Goal: Information Seeking & Learning: Compare options

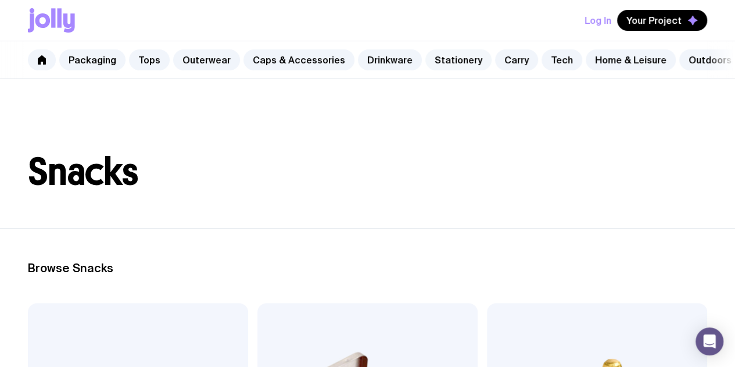
click at [433, 66] on link "Stationery" at bounding box center [458, 59] width 66 height 21
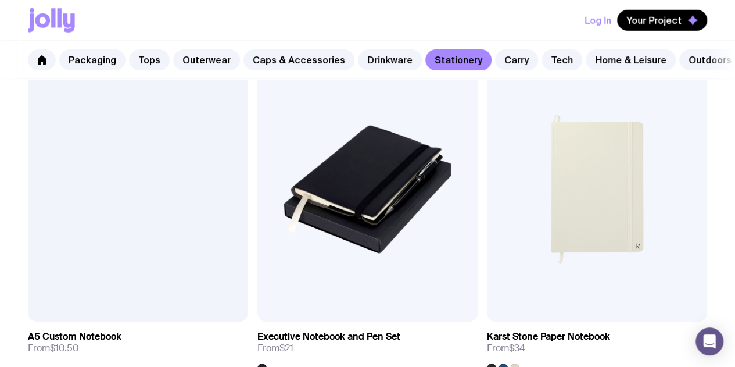
scroll to position [1631, 0]
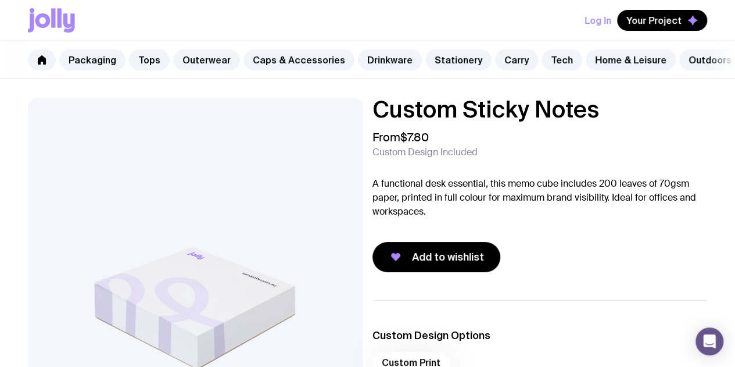
scroll to position [1, 0]
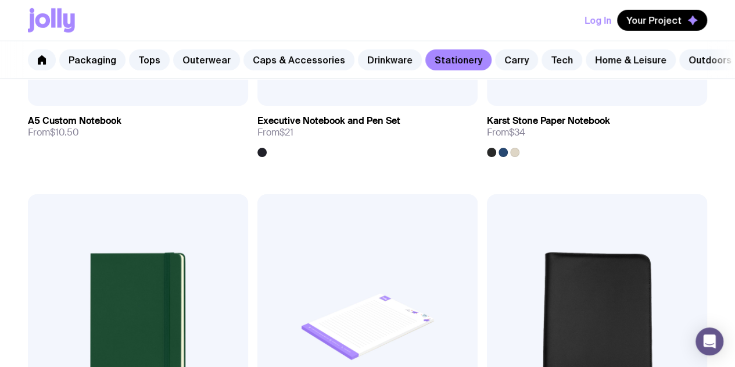
scroll to position [1891, 0]
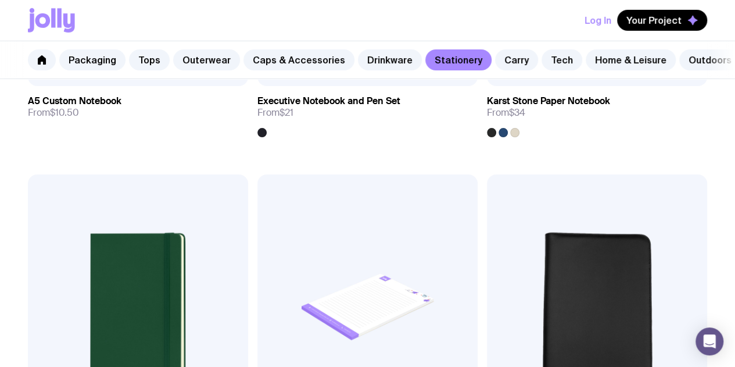
click at [442, 60] on link "Stationery" at bounding box center [458, 59] width 66 height 21
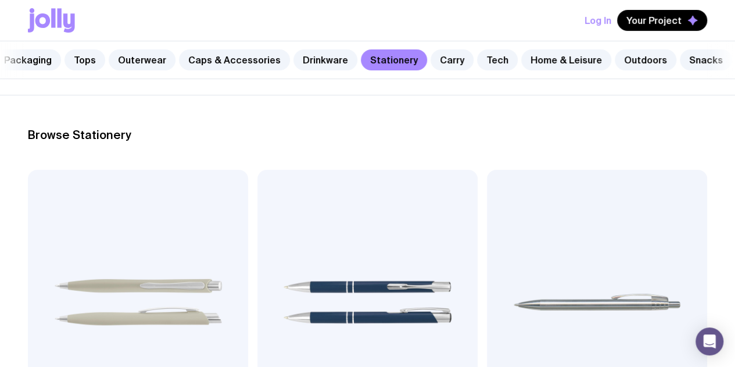
scroll to position [0, 65]
click at [708, 59] on nav "Packaging Tops Outerwear Caps & Accessories Drinkware Stationery Carry Tech Hom…" at bounding box center [367, 60] width 735 height 38
click at [690, 61] on link "Snacks" at bounding box center [705, 59] width 52 height 21
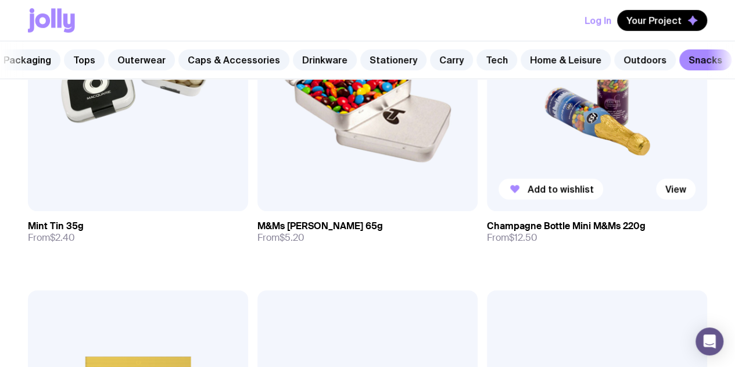
scroll to position [355, 0]
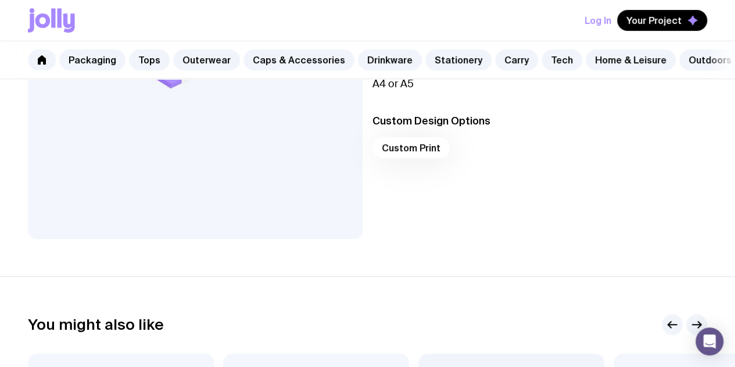
scroll to position [2, 0]
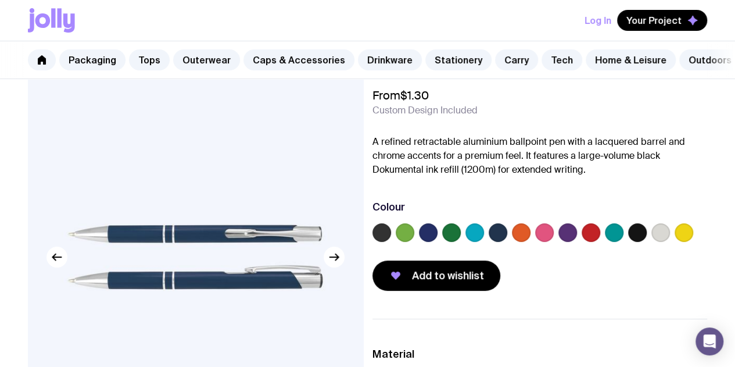
scroll to position [42, 0]
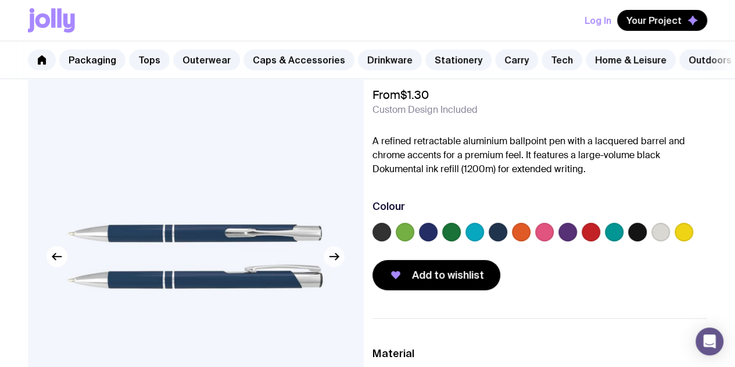
click at [340, 267] on button "button" at bounding box center [334, 256] width 21 height 21
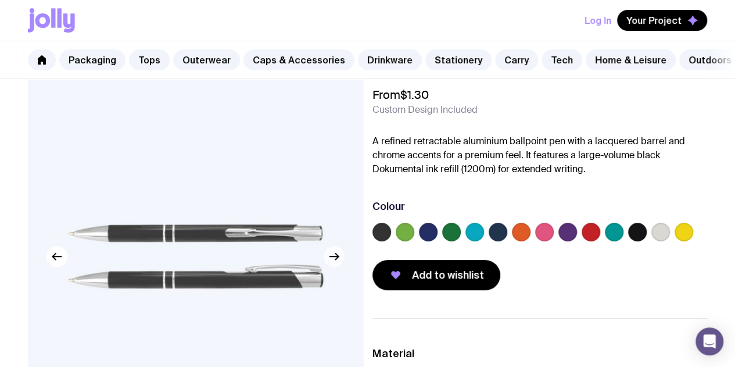
click at [340, 267] on button "button" at bounding box center [334, 256] width 21 height 21
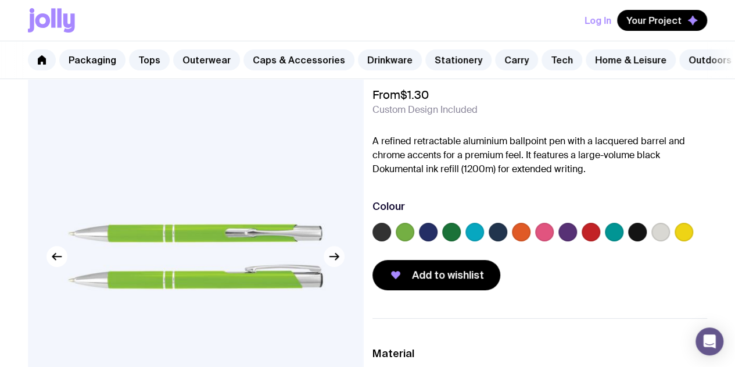
click at [340, 267] on button "button" at bounding box center [334, 256] width 21 height 21
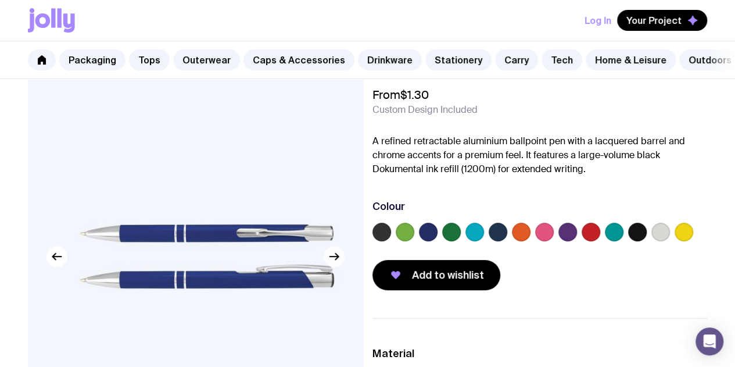
click at [340, 267] on button "button" at bounding box center [334, 256] width 21 height 21
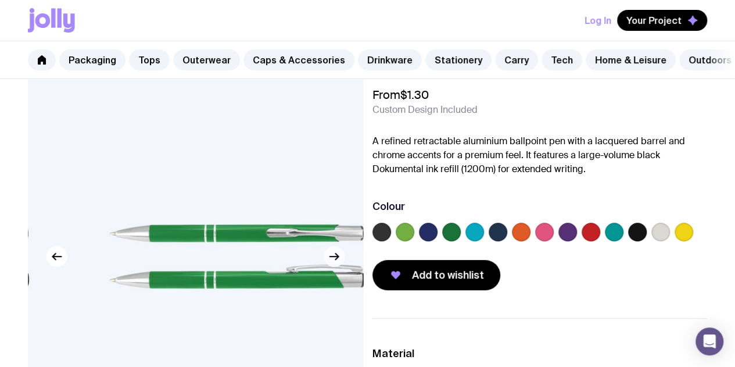
click at [340, 267] on button "button" at bounding box center [334, 256] width 21 height 21
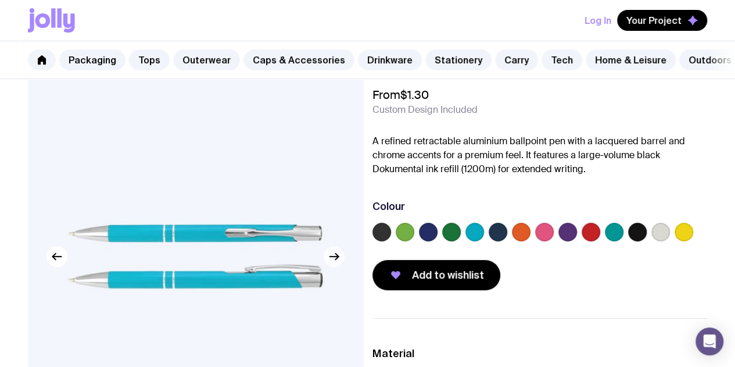
click at [340, 267] on button "button" at bounding box center [334, 256] width 21 height 21
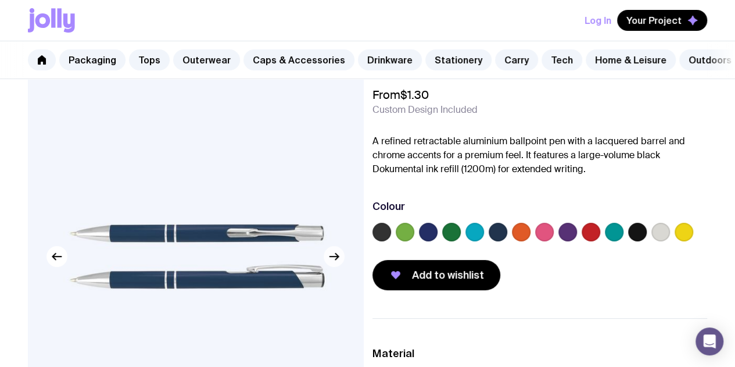
click at [340, 267] on button "button" at bounding box center [334, 256] width 21 height 21
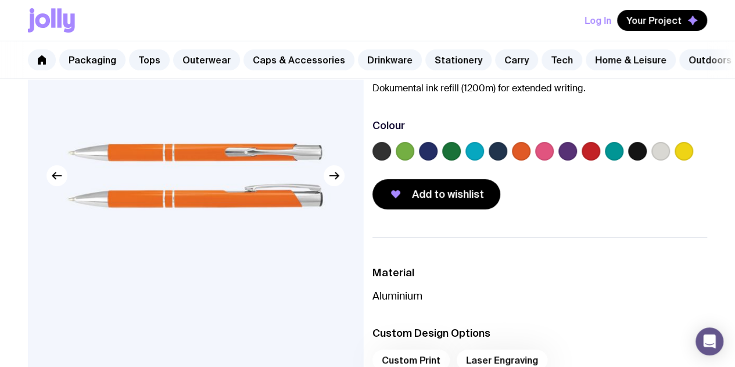
scroll to position [121, 0]
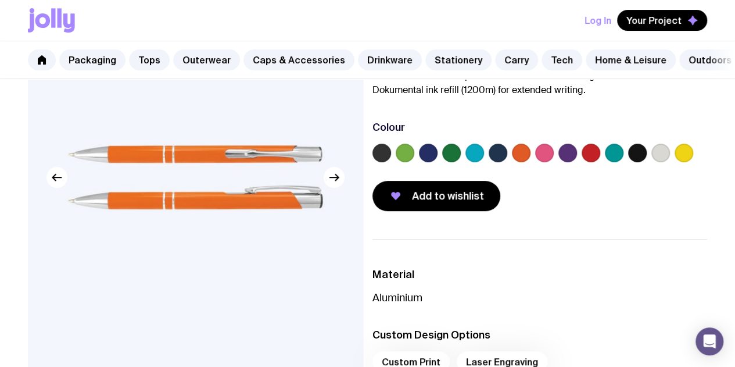
click at [437, 162] on label at bounding box center [428, 153] width 19 height 19
click at [0, 0] on input "radio" at bounding box center [0, 0] width 0 height 0
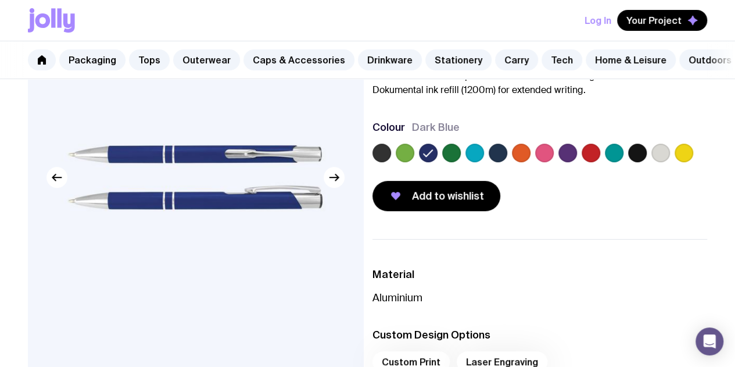
click at [507, 152] on label at bounding box center [498, 153] width 19 height 19
click at [0, 0] on input "radio" at bounding box center [0, 0] width 0 height 0
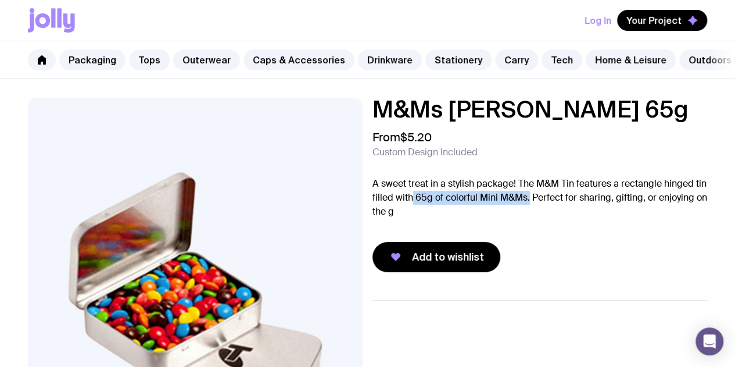
drag, startPoint x: 476, startPoint y: 206, endPoint x: 591, endPoint y: 209, distance: 115.6
click at [591, 209] on p "A sweet treat in a stylish package! The M&M Tin features a rectangle hinged tin…" at bounding box center [539, 198] width 335 height 42
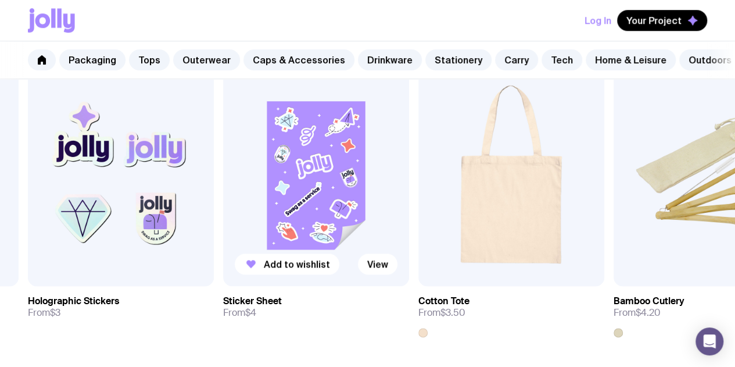
scroll to position [551, 0]
click at [232, 210] on img at bounding box center [316, 174] width 186 height 223
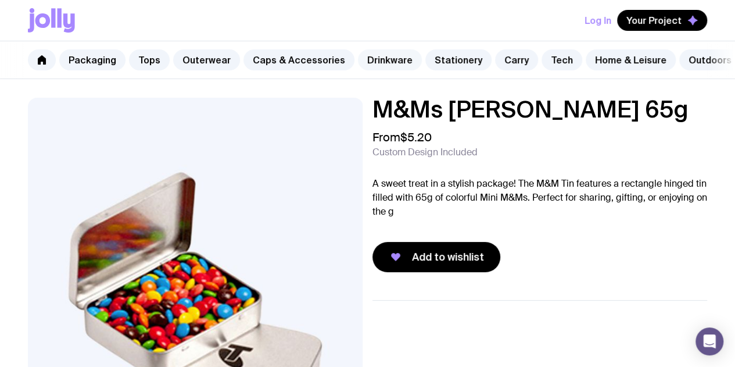
scroll to position [0, 65]
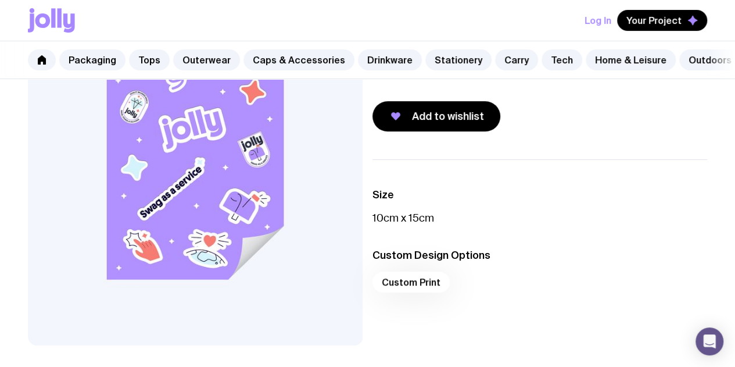
scroll to position [154, 0]
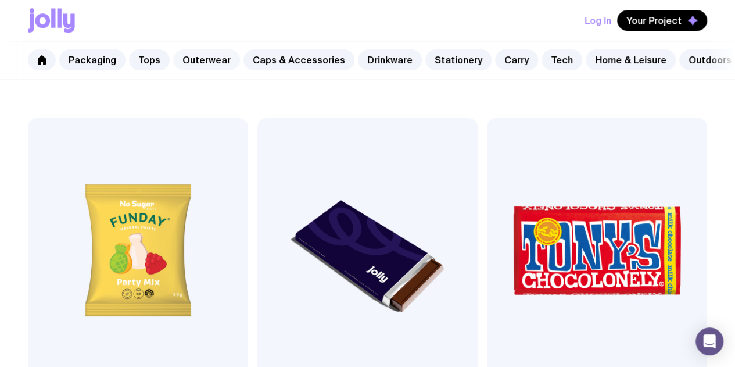
click at [205, 63] on link "Outerwear" at bounding box center [206, 59] width 67 height 21
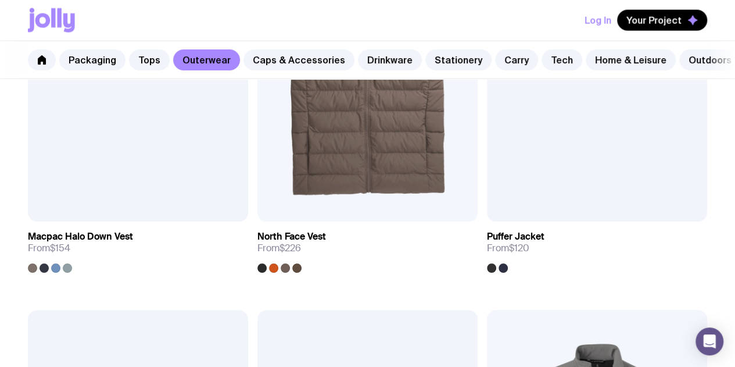
scroll to position [1806, 0]
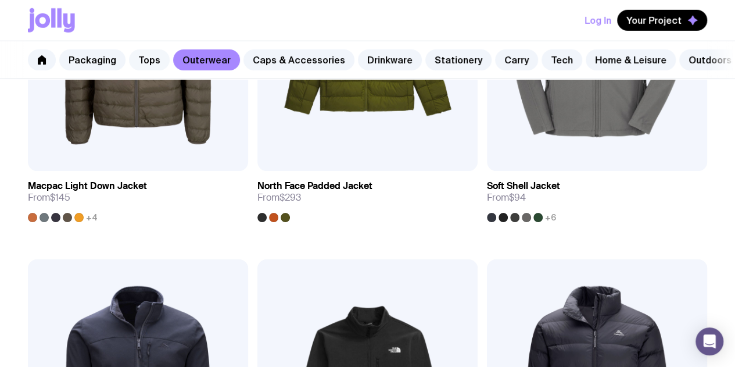
click at [145, 52] on link "Tops" at bounding box center [149, 59] width 41 height 21
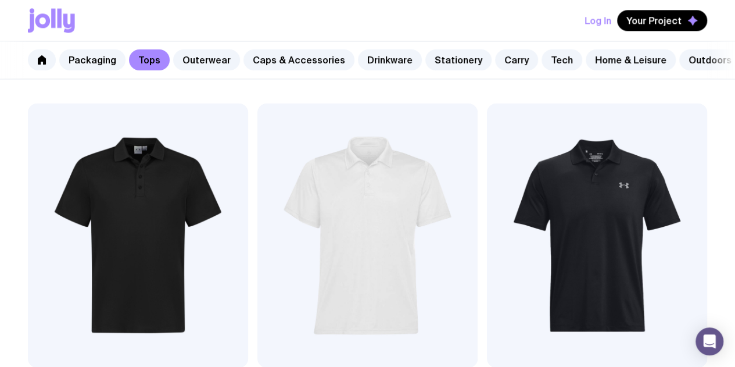
scroll to position [1239, 0]
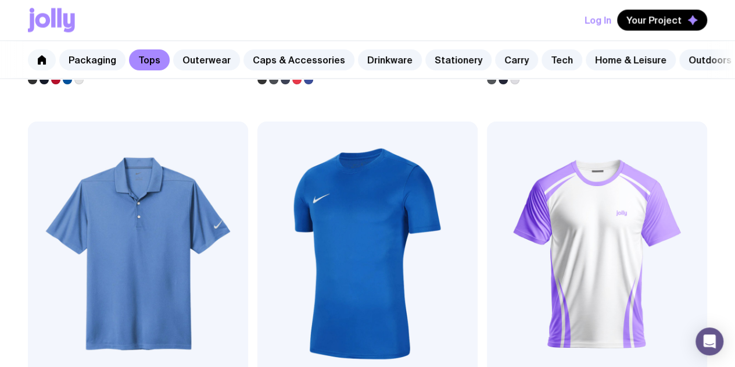
click at [51, 57] on link at bounding box center [42, 59] width 28 height 21
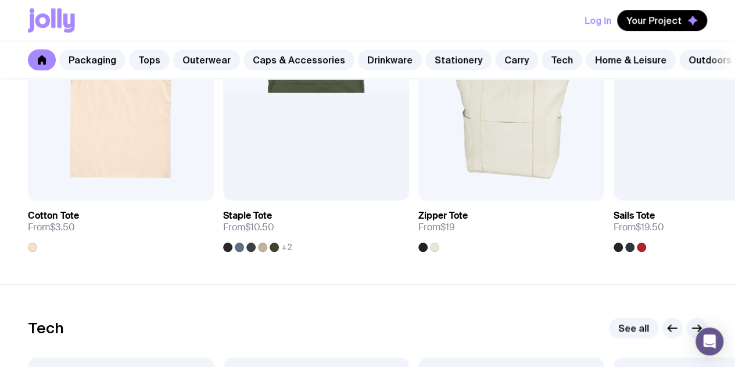
scroll to position [2597, 0]
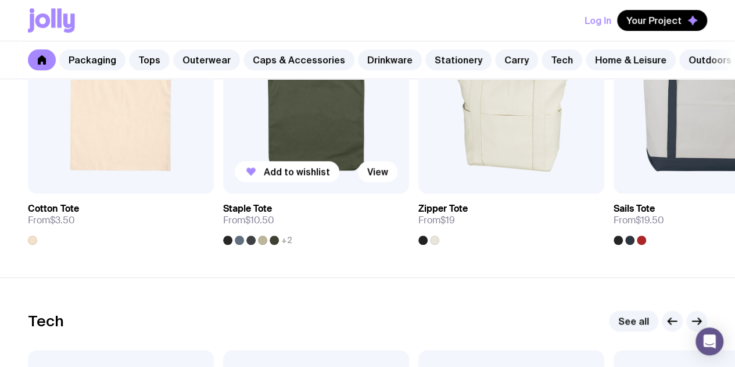
click at [330, 137] on img at bounding box center [316, 81] width 186 height 223
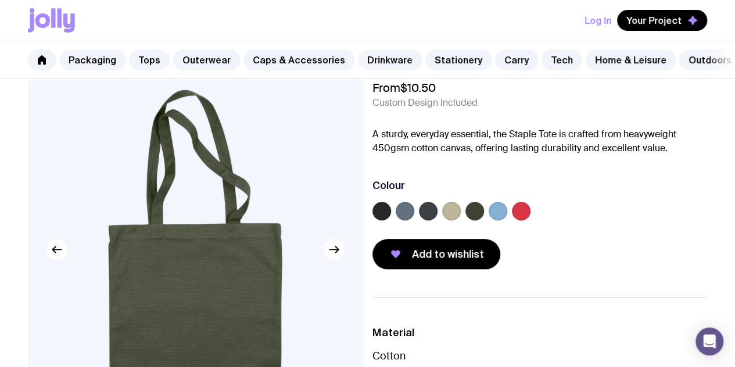
scroll to position [50, 0]
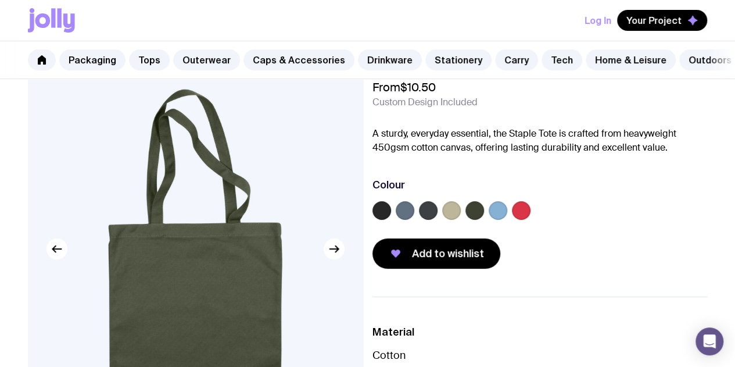
click at [461, 220] on label at bounding box center [451, 210] width 19 height 19
click at [0, 0] on input "radio" at bounding box center [0, 0] width 0 height 0
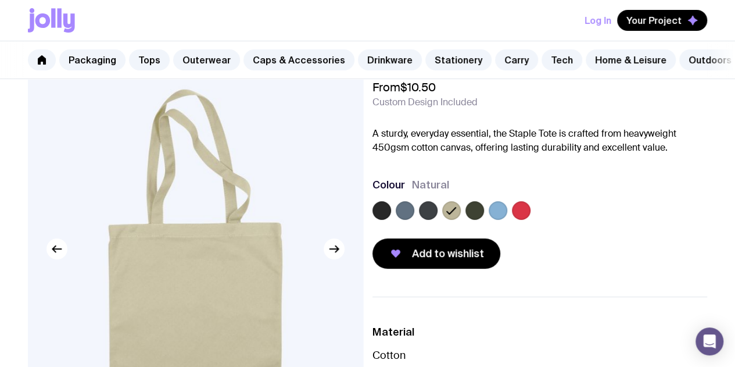
click at [437, 217] on label at bounding box center [428, 210] width 19 height 19
click at [0, 0] on input "radio" at bounding box center [0, 0] width 0 height 0
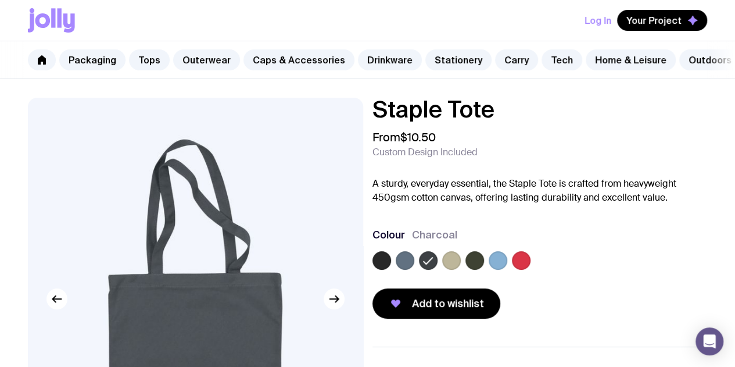
scroll to position [1, 0]
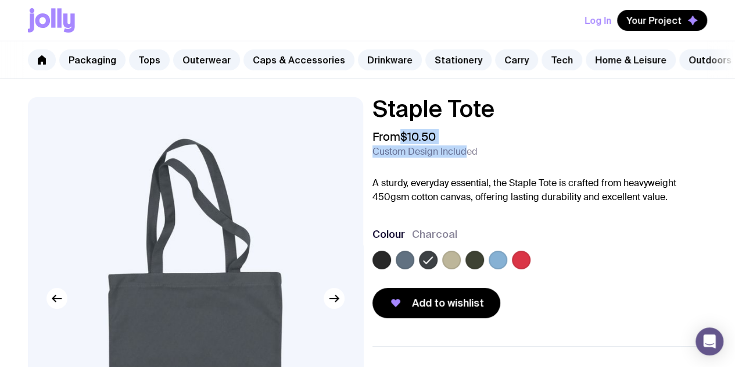
drag, startPoint x: 422, startPoint y: 146, endPoint x: 482, endPoint y: 139, distance: 59.7
click at [482, 139] on div "From $10.50 Custom Design Included" at bounding box center [539, 144] width 335 height 28
click at [437, 204] on p "A sturdy, everyday essential, the Staple Tote is crafted from heavyweight 450gs…" at bounding box center [539, 190] width 335 height 28
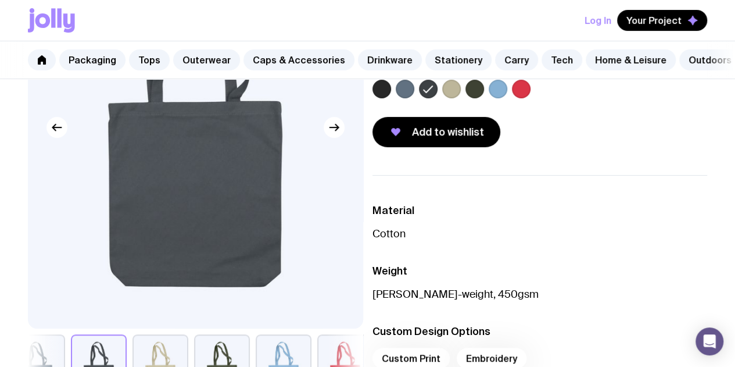
scroll to position [173, 0]
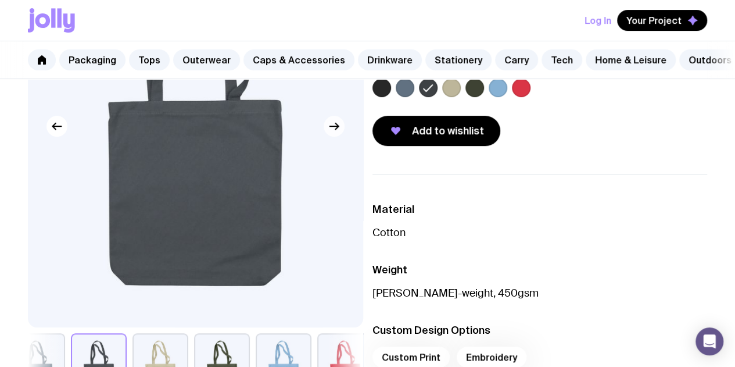
click at [342, 135] on button "button" at bounding box center [334, 126] width 21 height 21
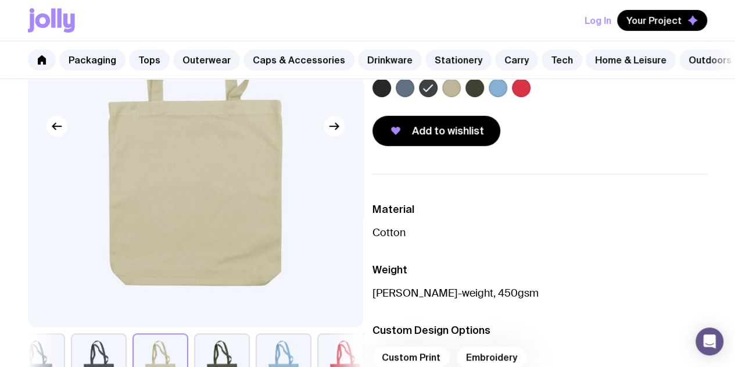
click at [342, 135] on button "button" at bounding box center [334, 126] width 21 height 21
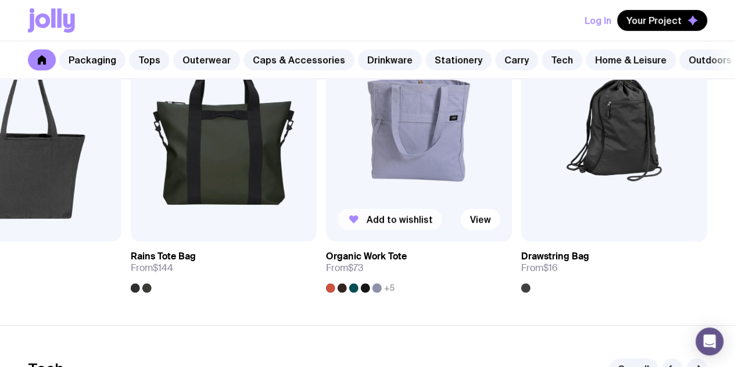
scroll to position [2383, 0]
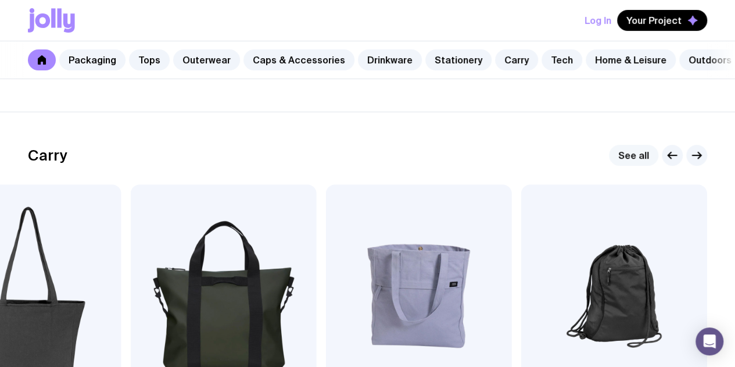
click at [635, 166] on link "See all" at bounding box center [633, 155] width 49 height 21
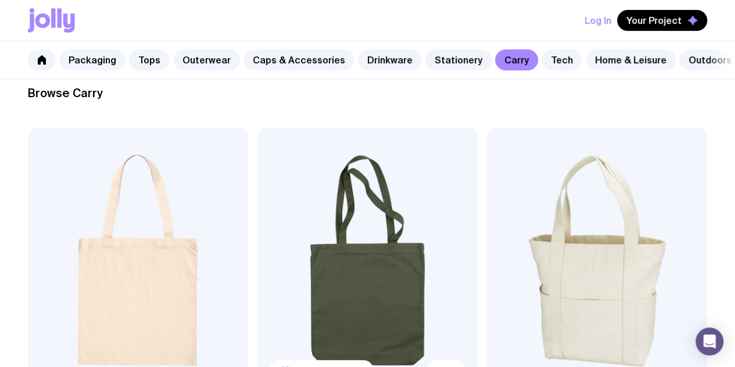
scroll to position [174, 0]
click at [302, 239] on img at bounding box center [367, 260] width 220 height 264
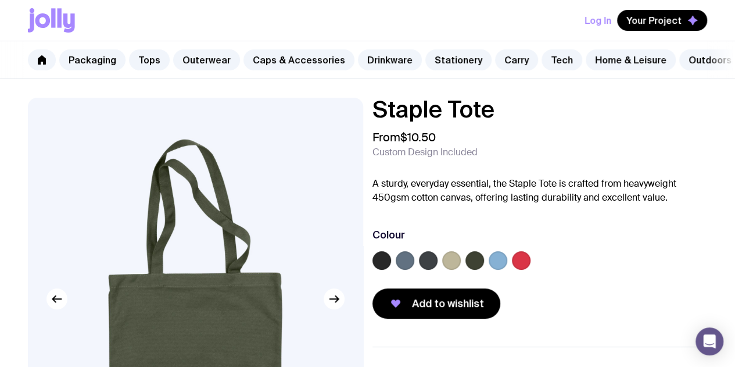
scroll to position [105, 0]
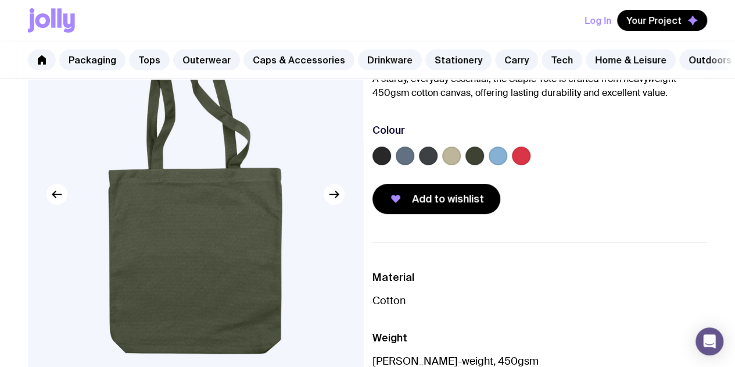
click at [437, 165] on div at bounding box center [428, 155] width 19 height 19
click at [437, 164] on label at bounding box center [428, 155] width 19 height 19
click at [0, 0] on input "radio" at bounding box center [0, 0] width 0 height 0
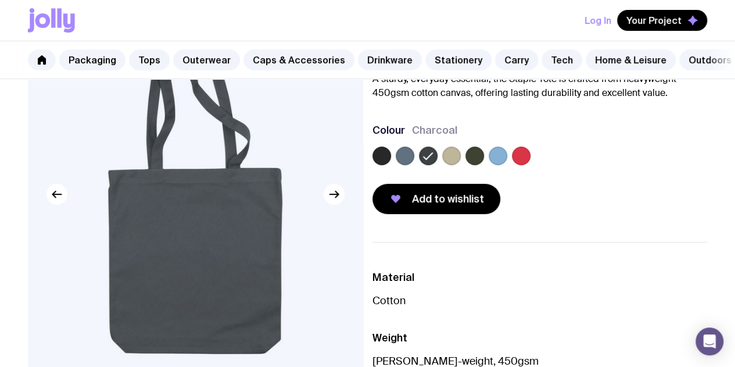
click at [391, 162] on label at bounding box center [381, 155] width 19 height 19
click at [0, 0] on input "radio" at bounding box center [0, 0] width 0 height 0
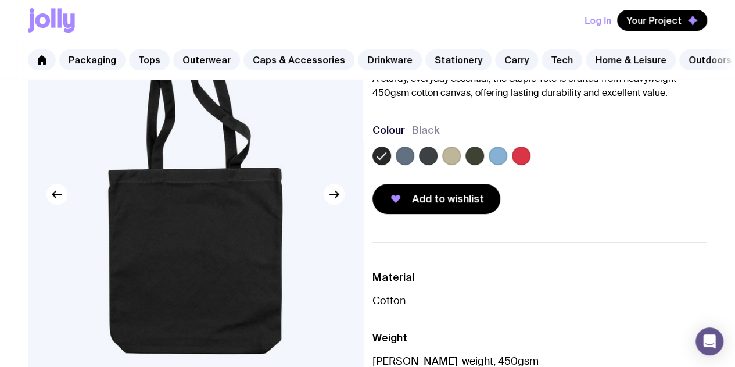
click at [437, 165] on label at bounding box center [428, 155] width 19 height 19
click at [0, 0] on input "radio" at bounding box center [0, 0] width 0 height 0
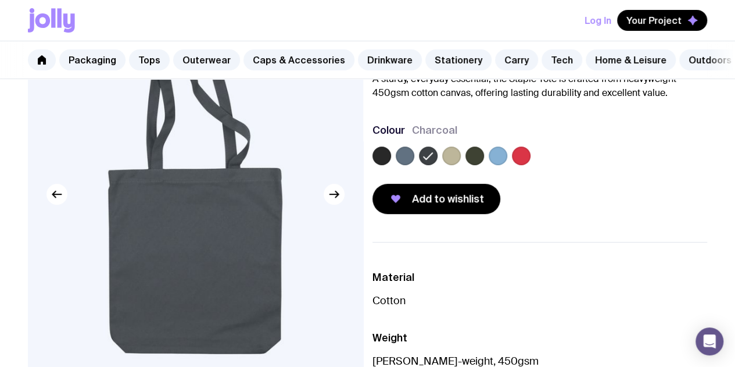
click at [484, 165] on label at bounding box center [474, 155] width 19 height 19
click at [0, 0] on input "radio" at bounding box center [0, 0] width 0 height 0
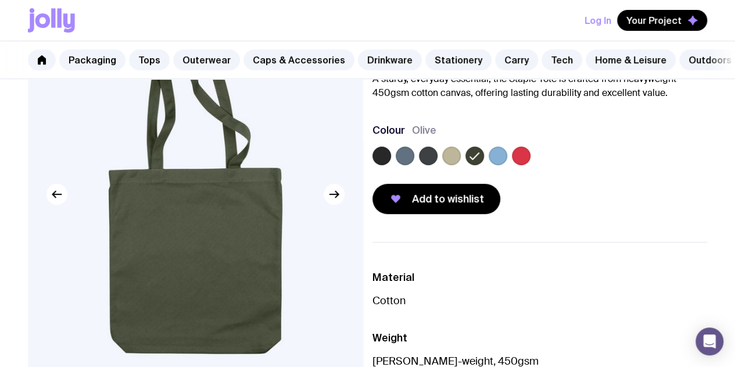
click at [461, 165] on label at bounding box center [451, 155] width 19 height 19
click at [0, 0] on input "radio" at bounding box center [0, 0] width 0 height 0
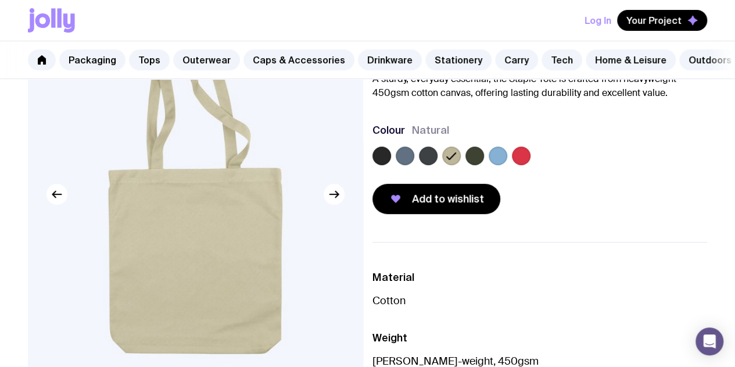
click at [437, 165] on label at bounding box center [428, 155] width 19 height 19
click at [0, 0] on input "radio" at bounding box center [0, 0] width 0 height 0
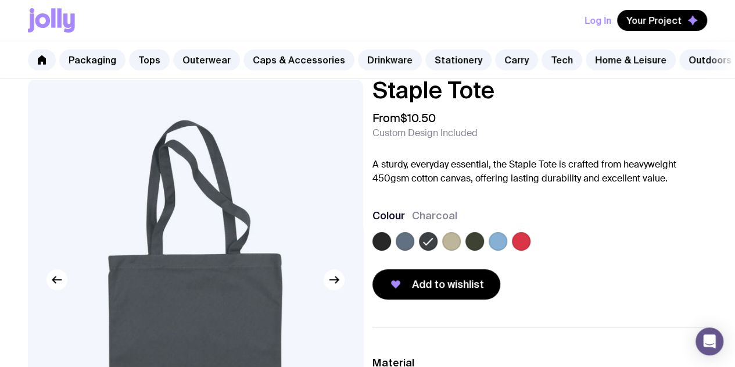
scroll to position [19, 0]
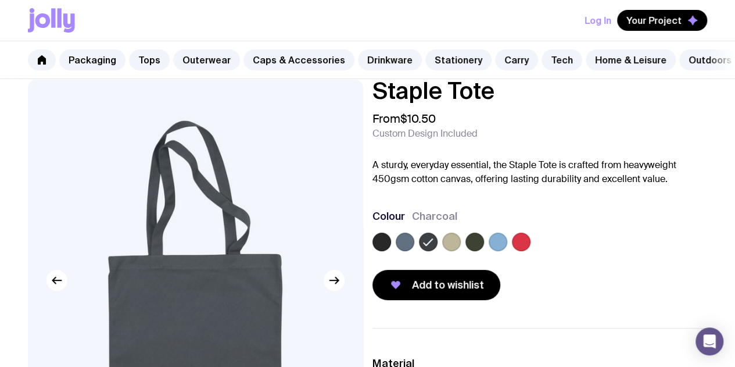
click at [430, 139] on span "Custom Design Included" at bounding box center [424, 134] width 105 height 12
click at [333, 333] on img at bounding box center [195, 280] width 335 height 402
drag, startPoint x: 509, startPoint y: 112, endPoint x: 394, endPoint y: 103, distance: 114.8
click at [394, 102] on h1 "Staple Tote" at bounding box center [539, 90] width 335 height 23
copy h1 "Staple Tote"
